Goal: Information Seeking & Learning: Learn about a topic

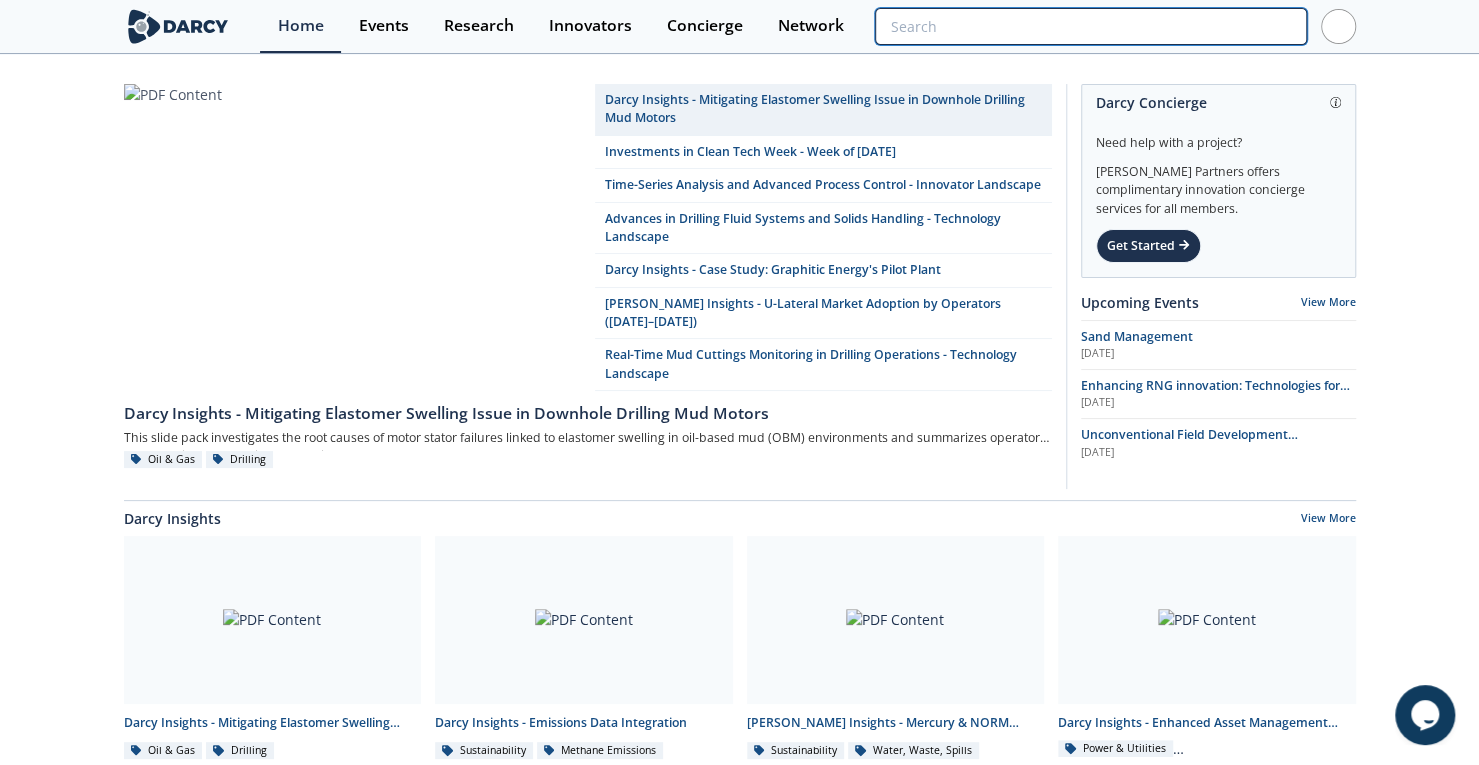
click at [1188, 25] on input "search" at bounding box center [1090, 26] width 431 height 37
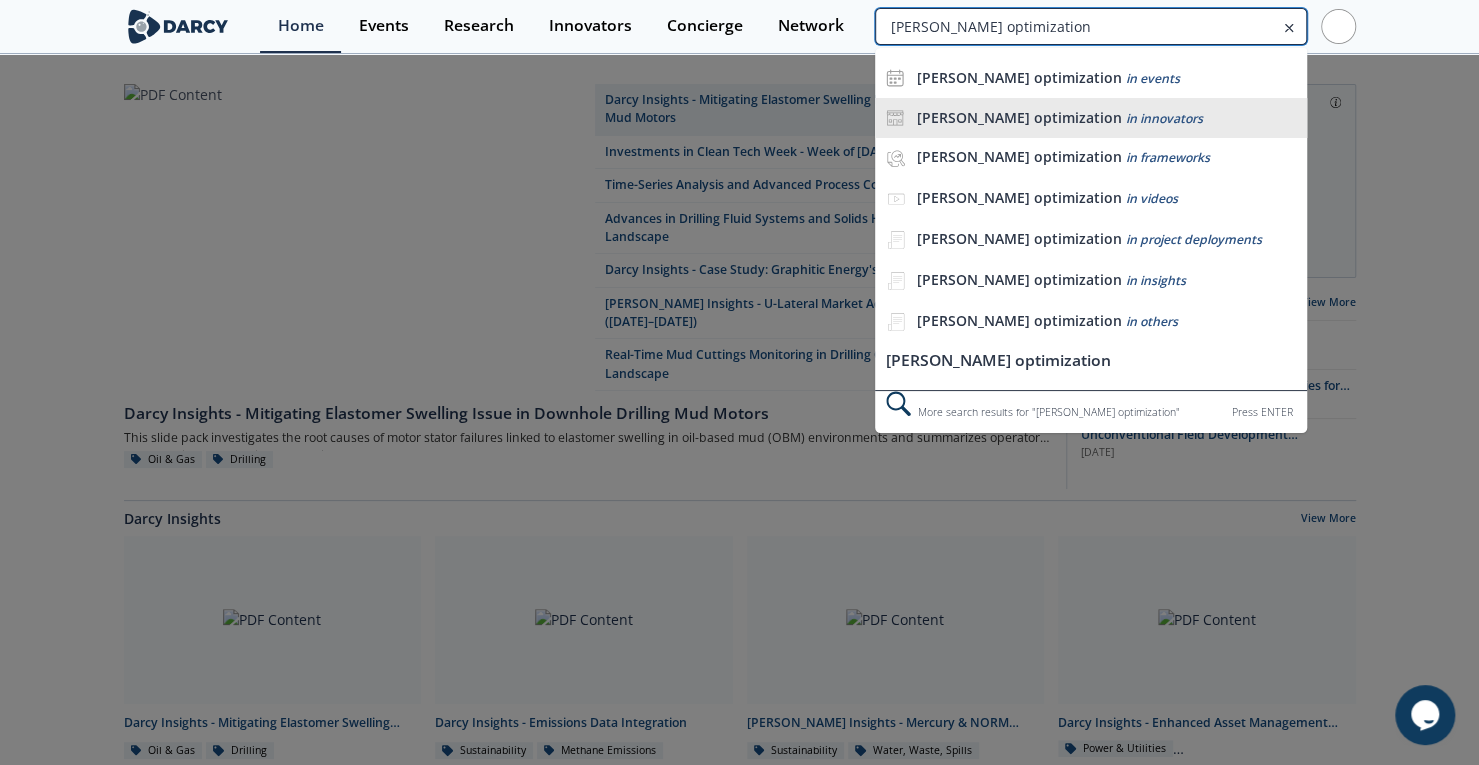
type input "[PERSON_NAME] optimization"
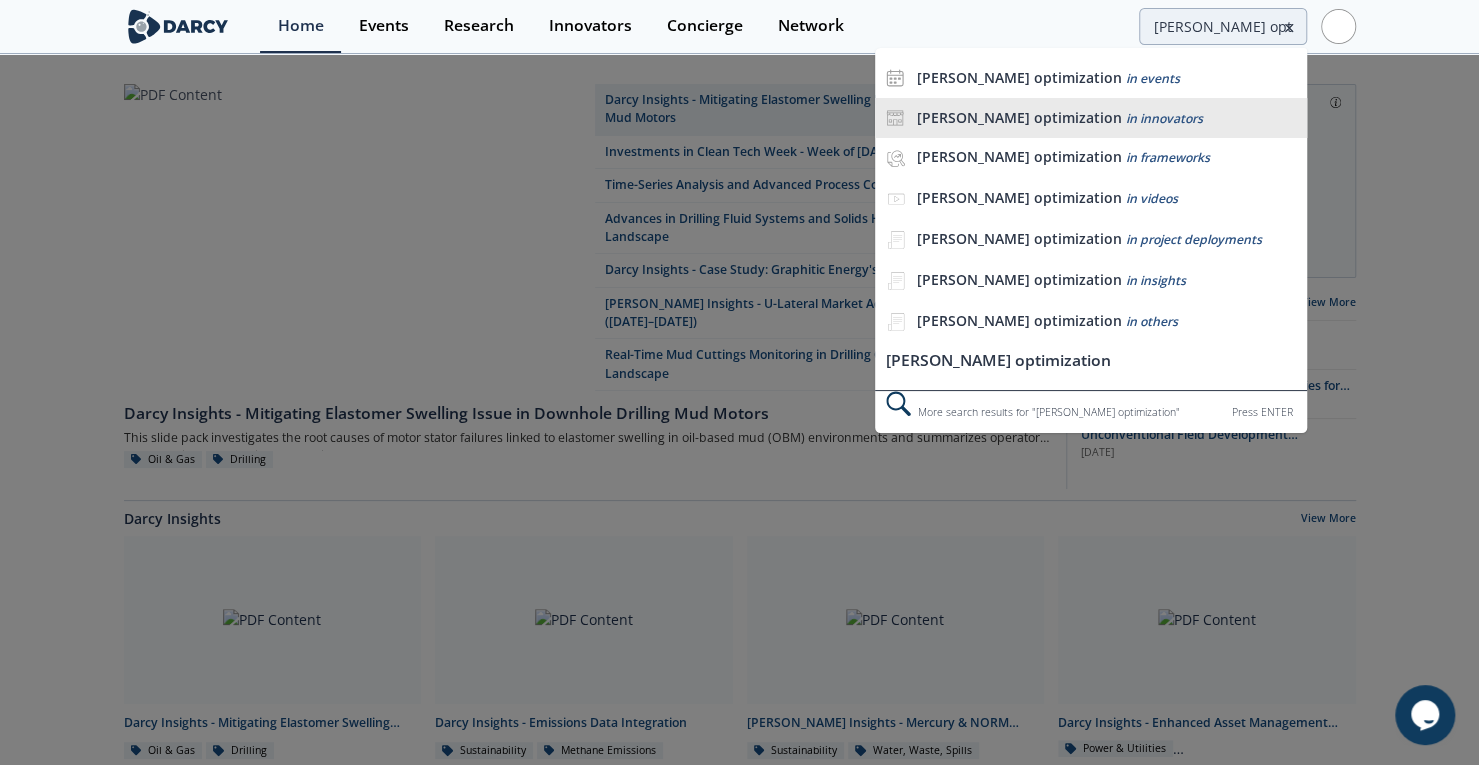
click at [1128, 114] on span "in innovators" at bounding box center [1163, 118] width 77 height 17
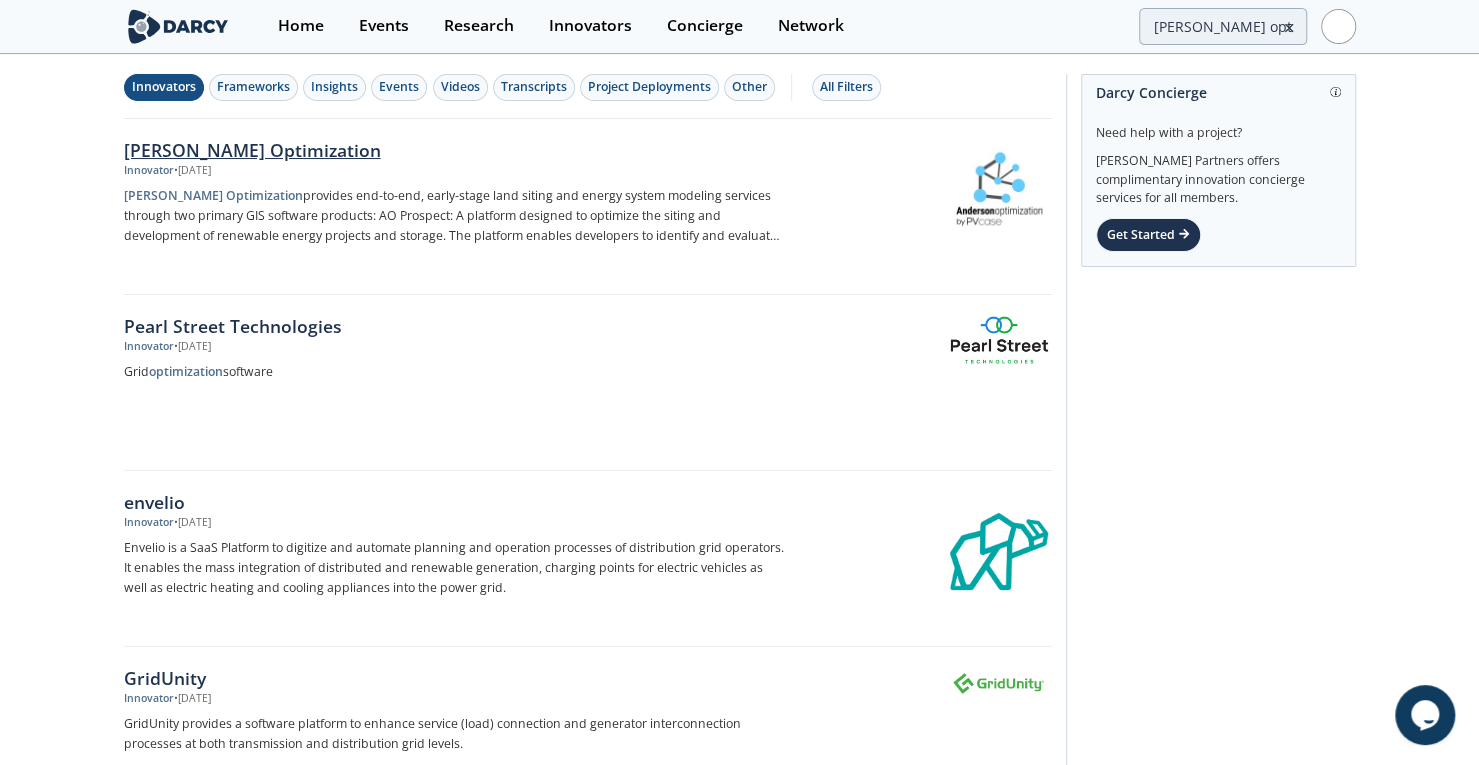
click at [202, 153] on div "[PERSON_NAME] Optimization" at bounding box center [455, 150] width 662 height 26
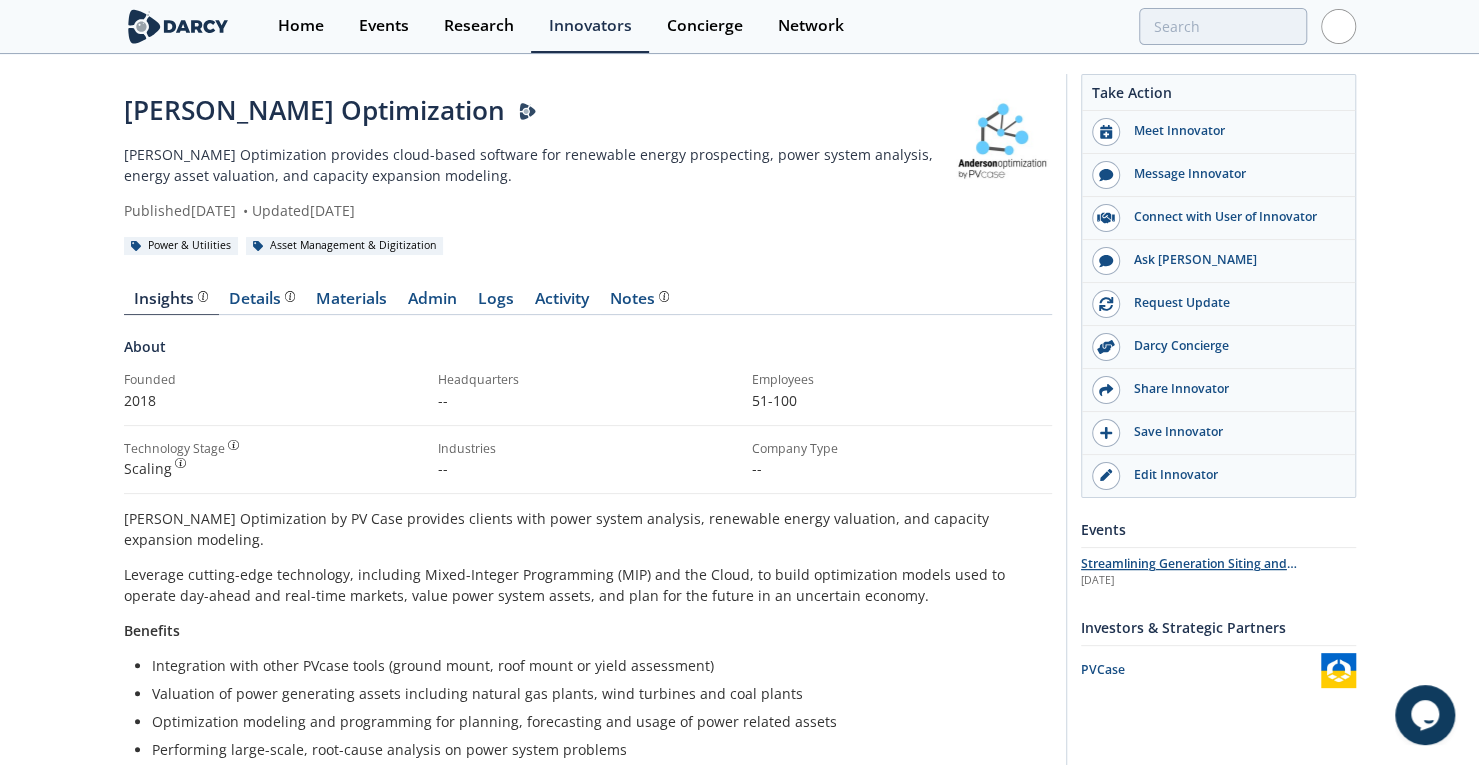
click at [1226, 565] on span "Streamlining Generation Siting and Interconnection with Anderson Optimization b…" at bounding box center [1193, 582] width 225 height 54
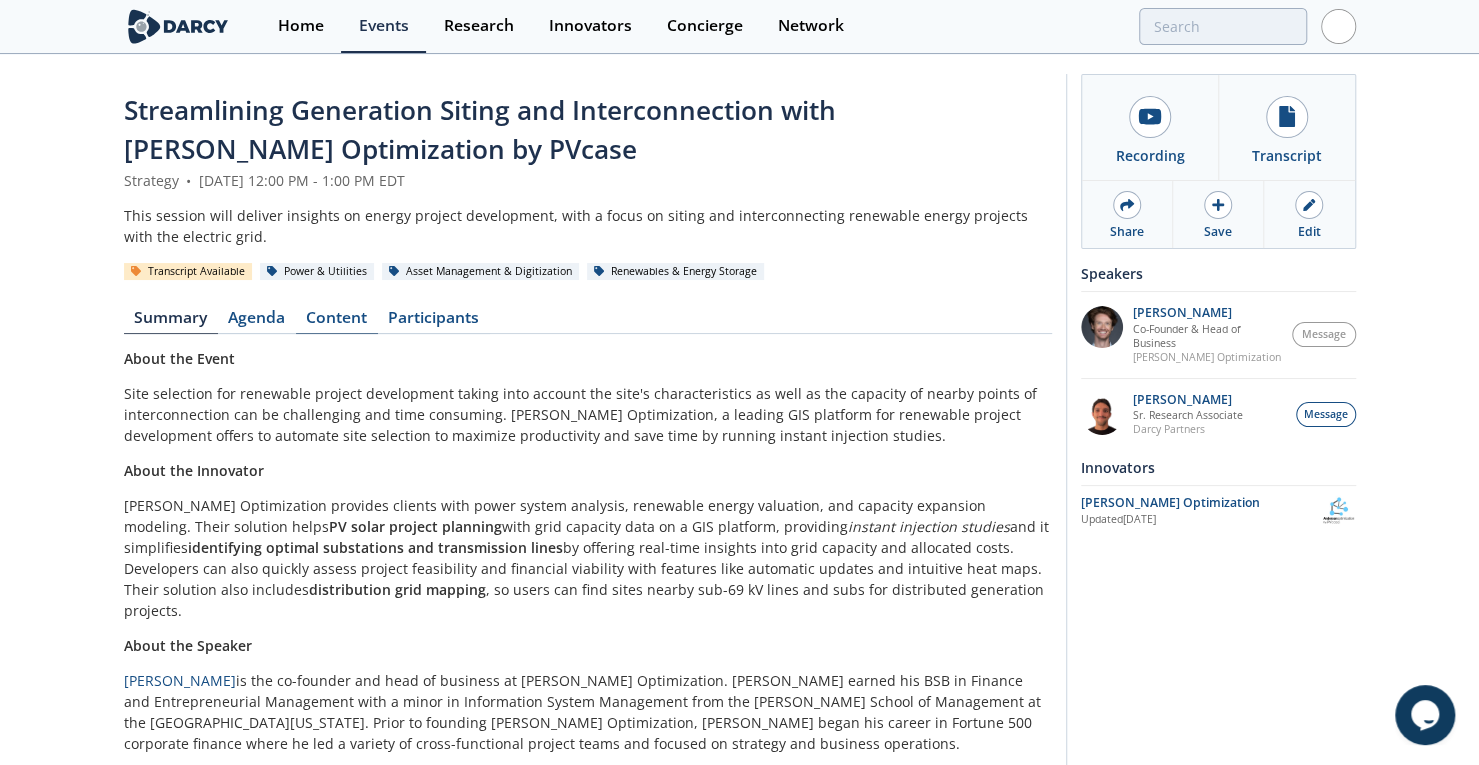
click at [335, 319] on link "Content" at bounding box center [337, 322] width 82 height 24
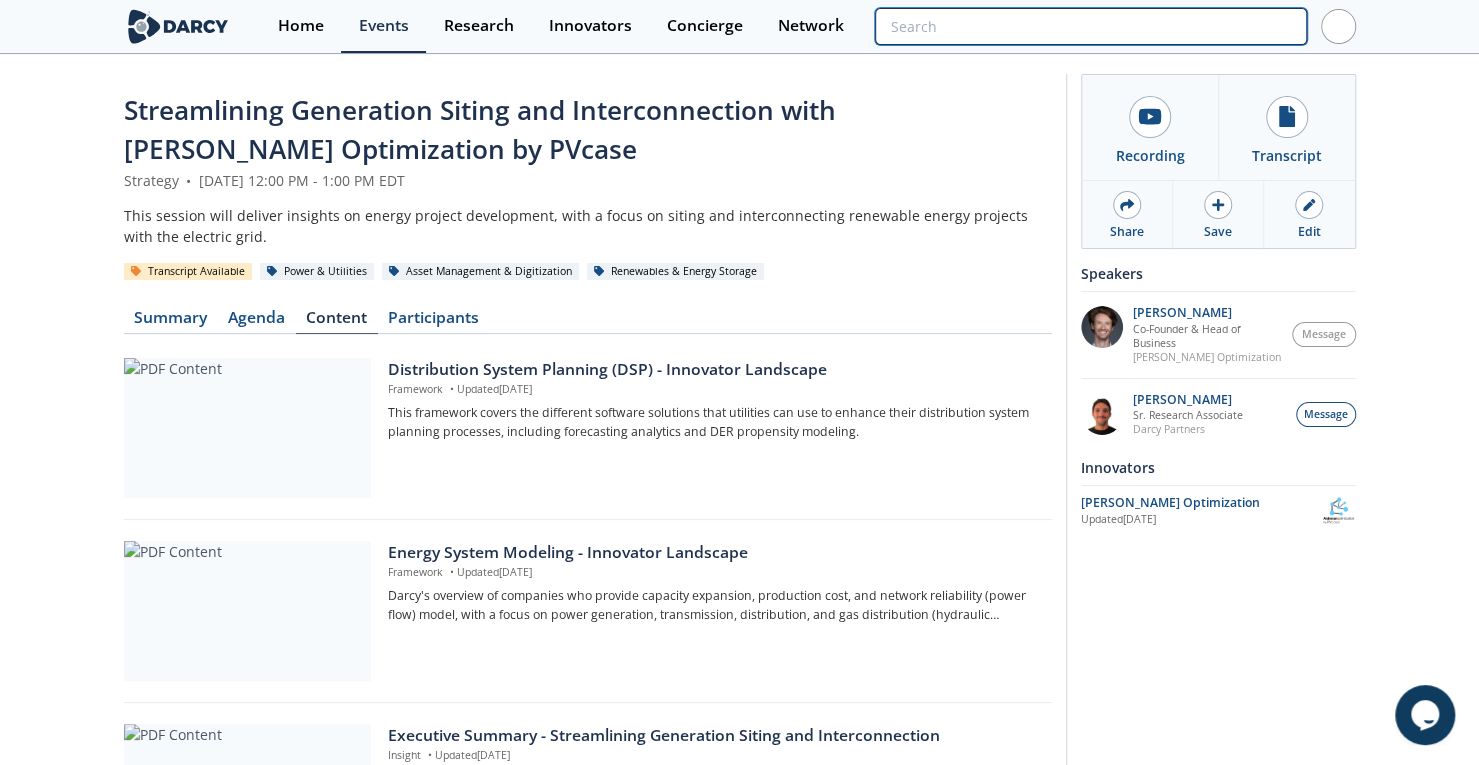
click at [1146, 21] on input "search" at bounding box center [1090, 26] width 431 height 37
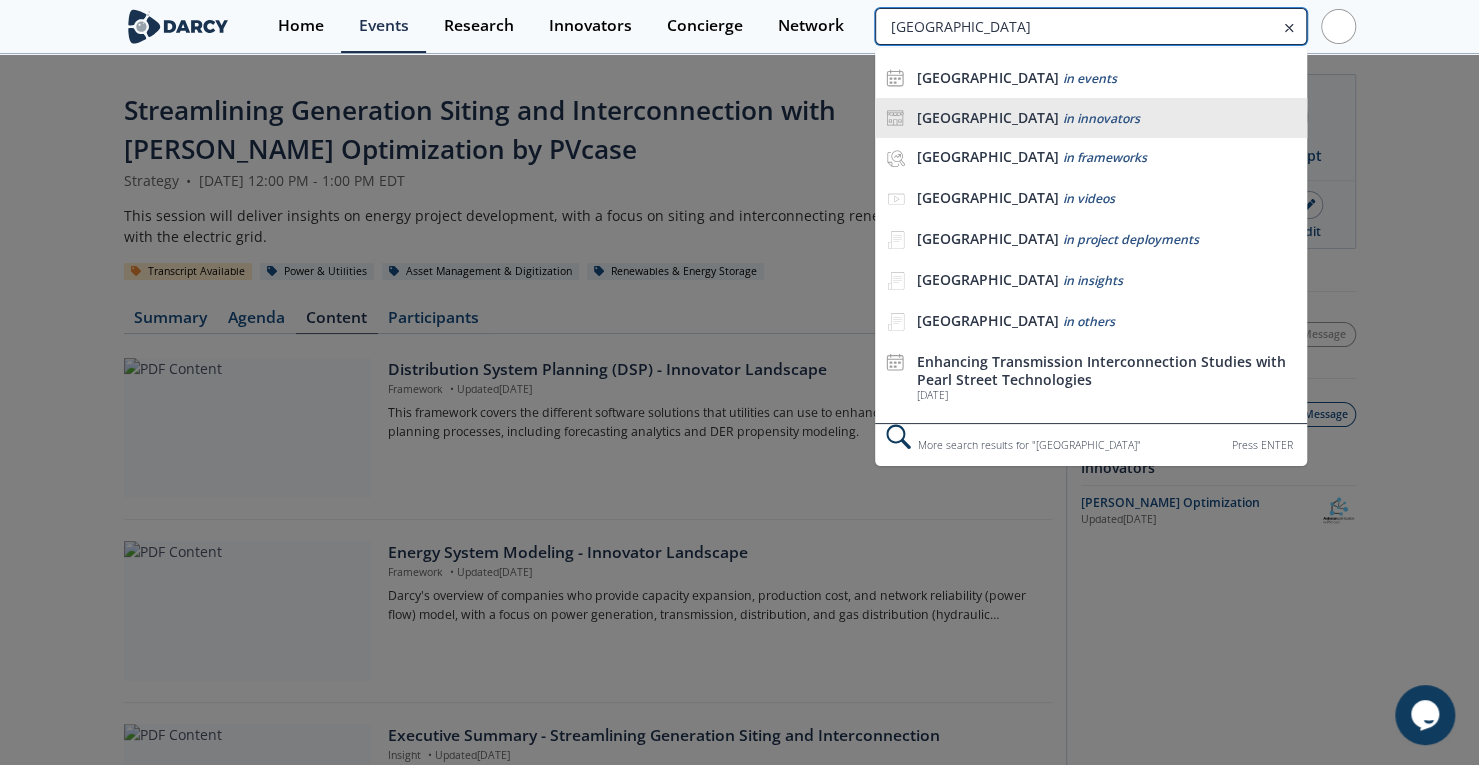
type input "pearl street"
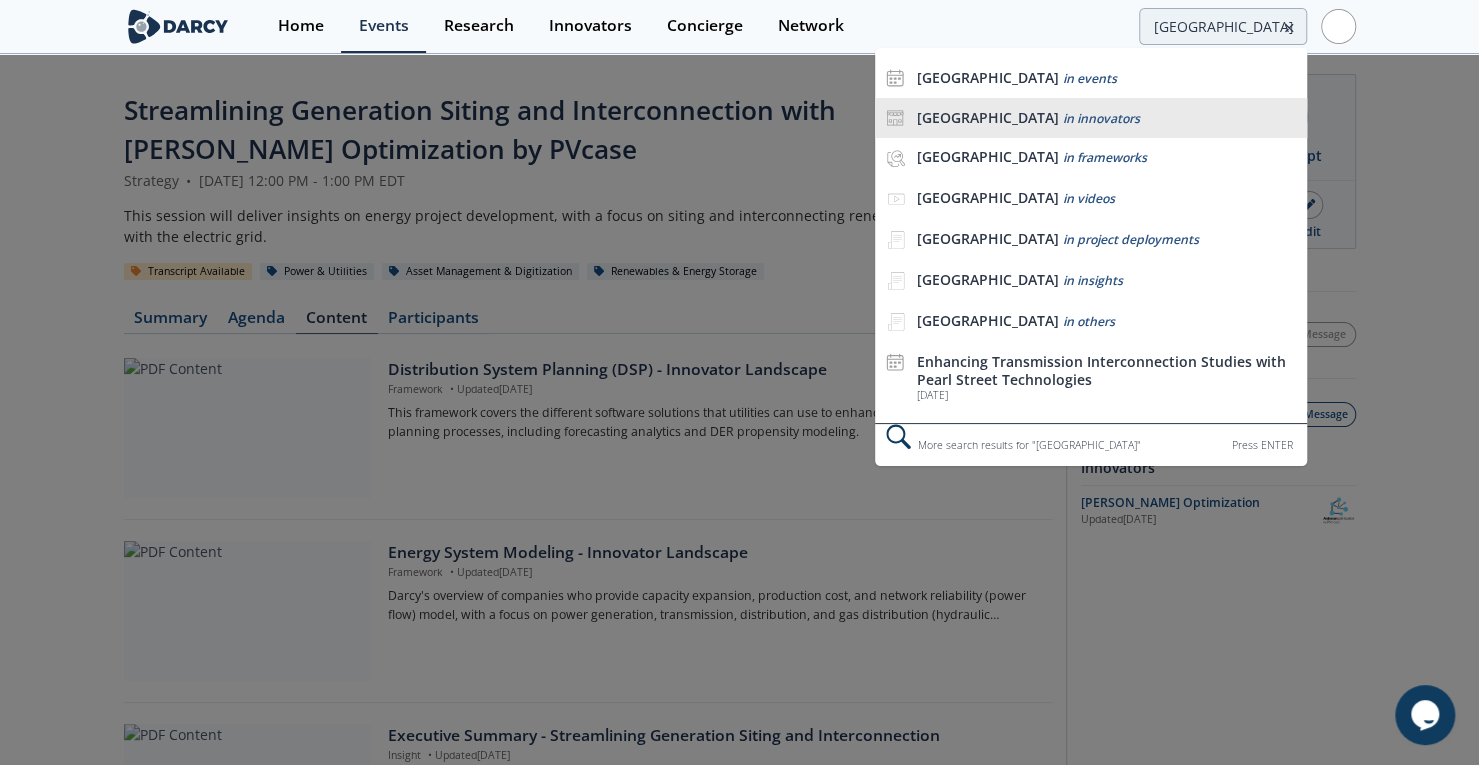
click at [1087, 114] on div "pearl street in innovators" at bounding box center [1106, 118] width 380 height 19
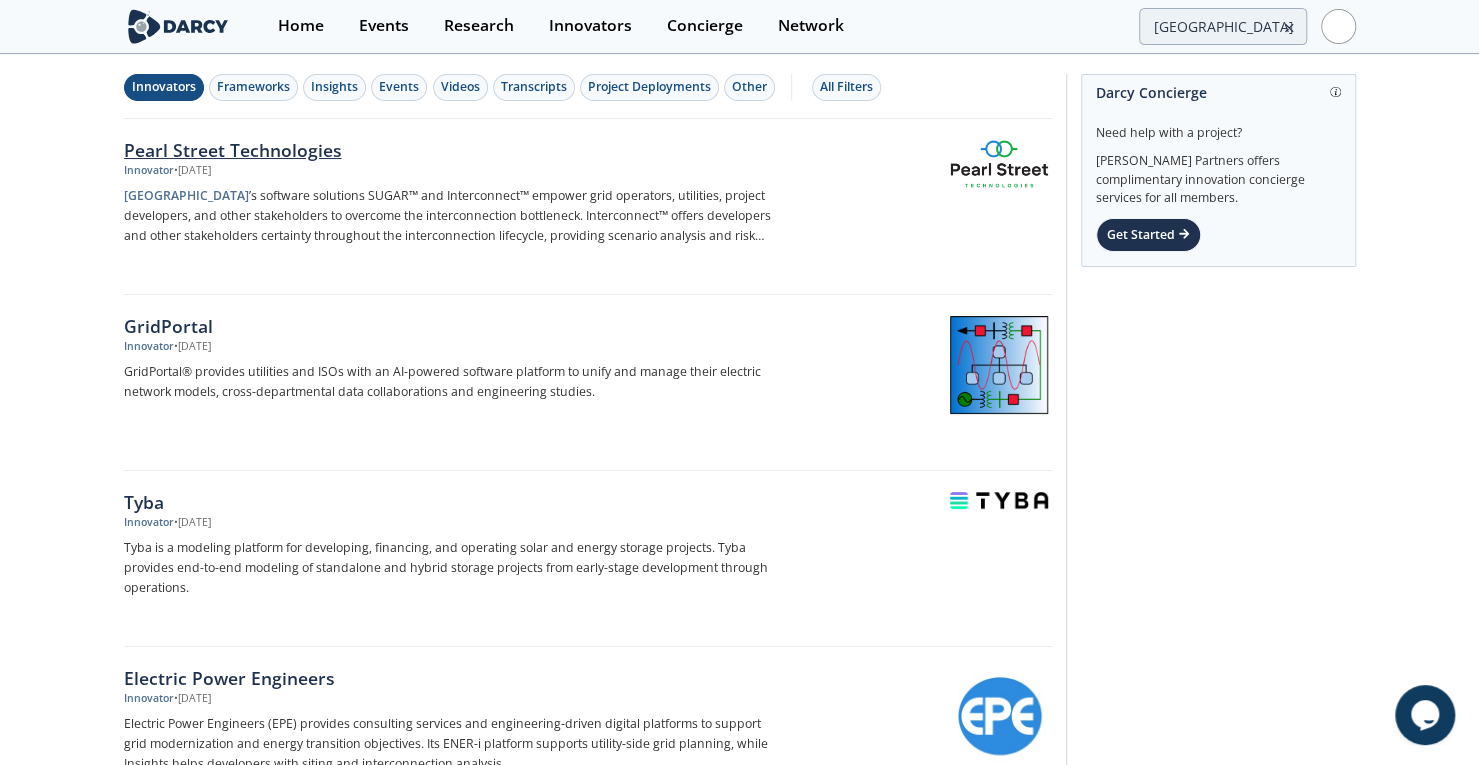
click at [278, 159] on div "Pearl Street Technologies" at bounding box center [455, 150] width 662 height 26
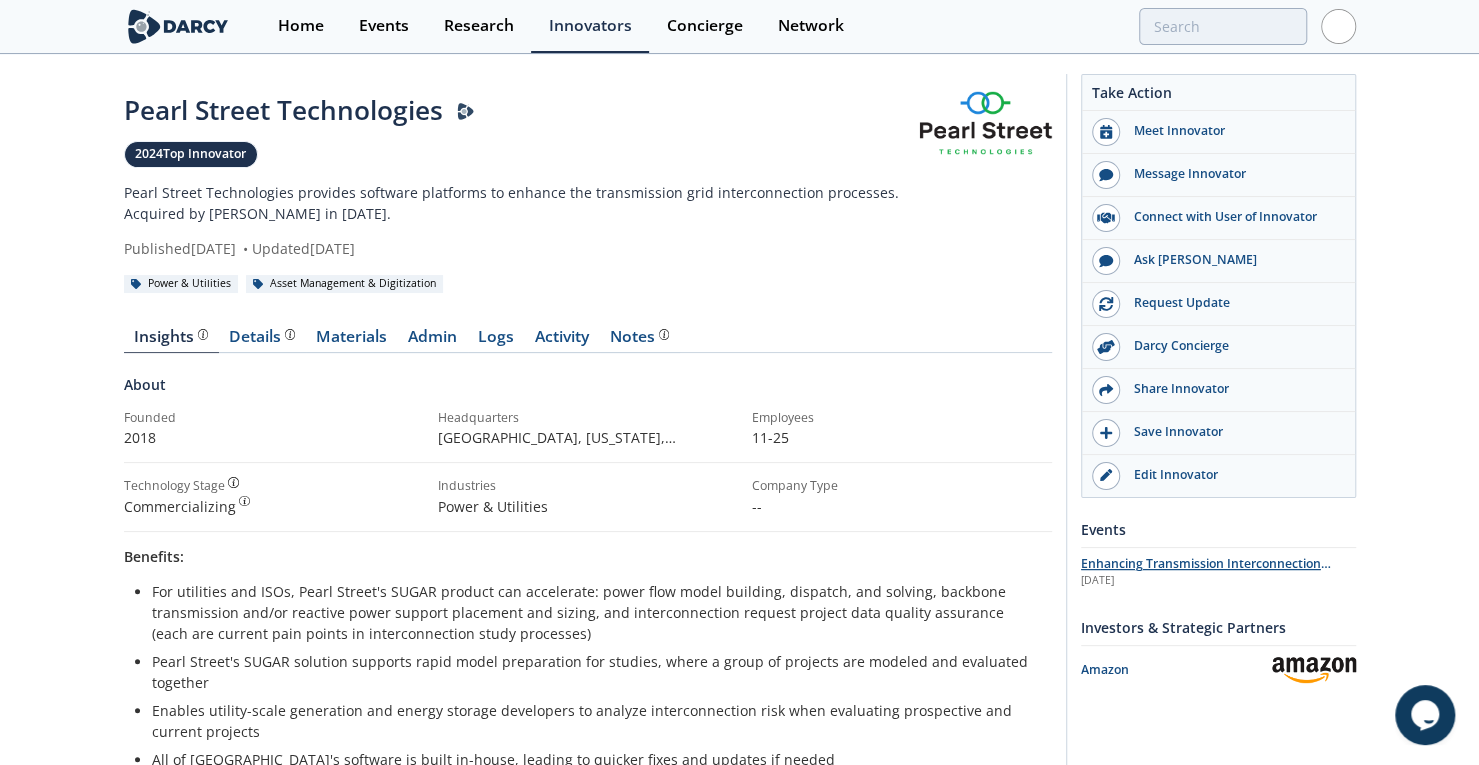
click at [1176, 563] on span "Enhancing Transmission Interconnection Studies with Pearl Street Technologies" at bounding box center [1206, 572] width 250 height 35
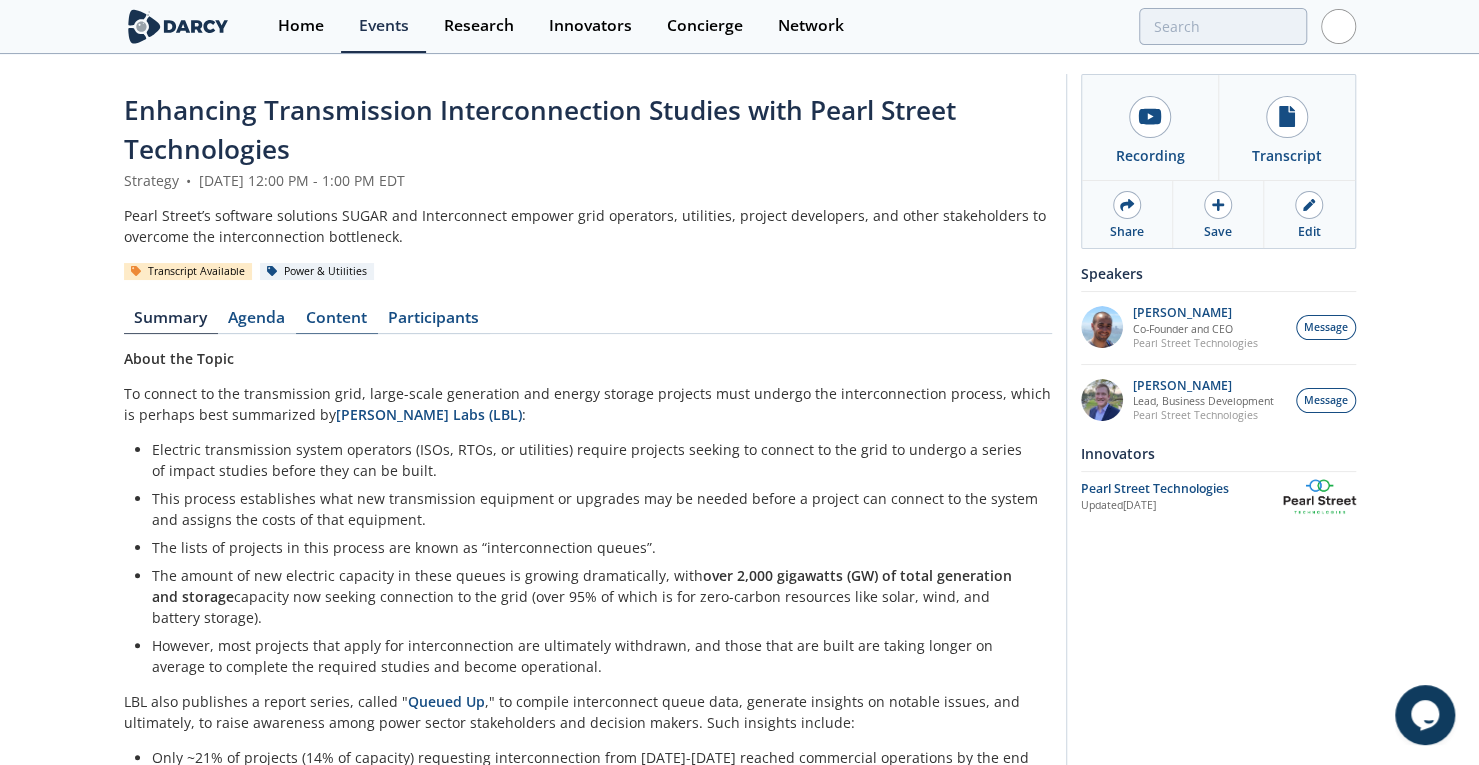
click at [348, 310] on link "Content" at bounding box center [337, 322] width 82 height 24
